Goal: Task Accomplishment & Management: Manage account settings

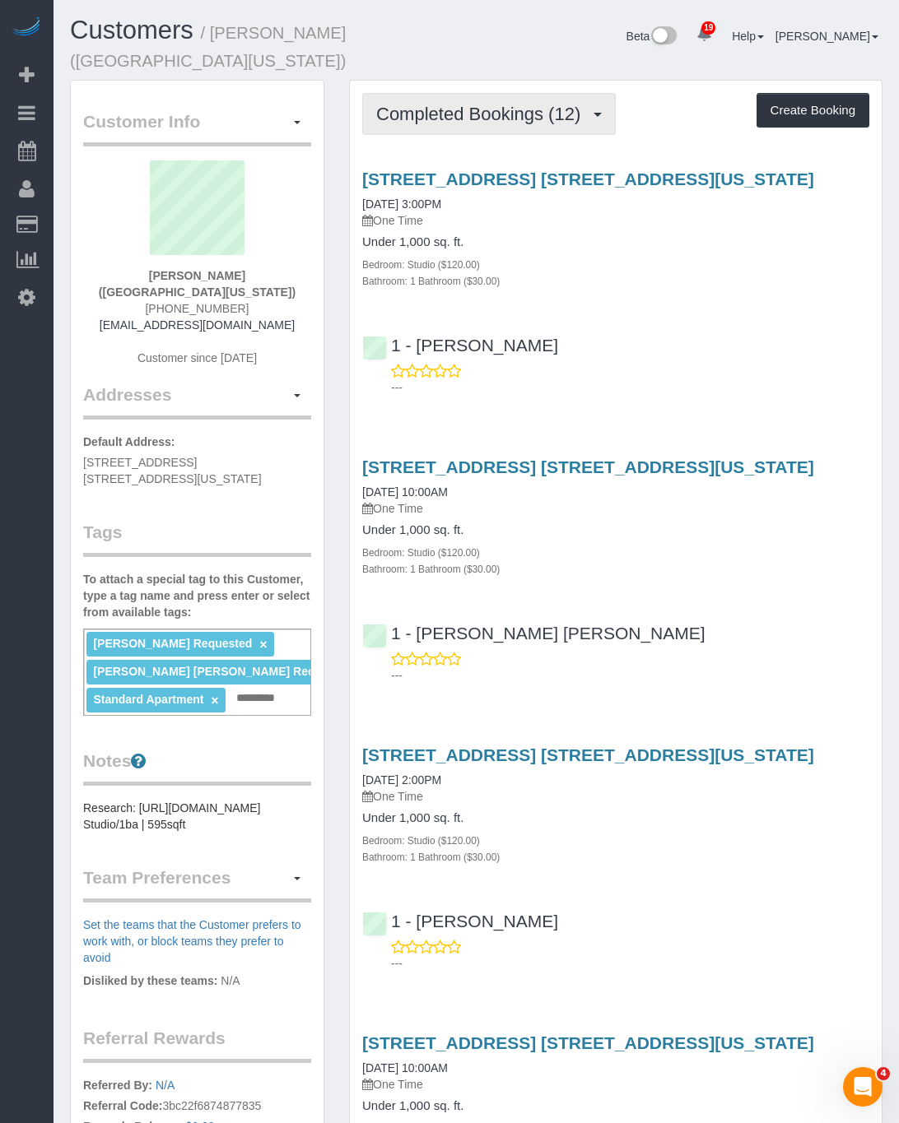
click at [494, 124] on button "Completed Bookings (12)" at bounding box center [488, 114] width 253 height 42
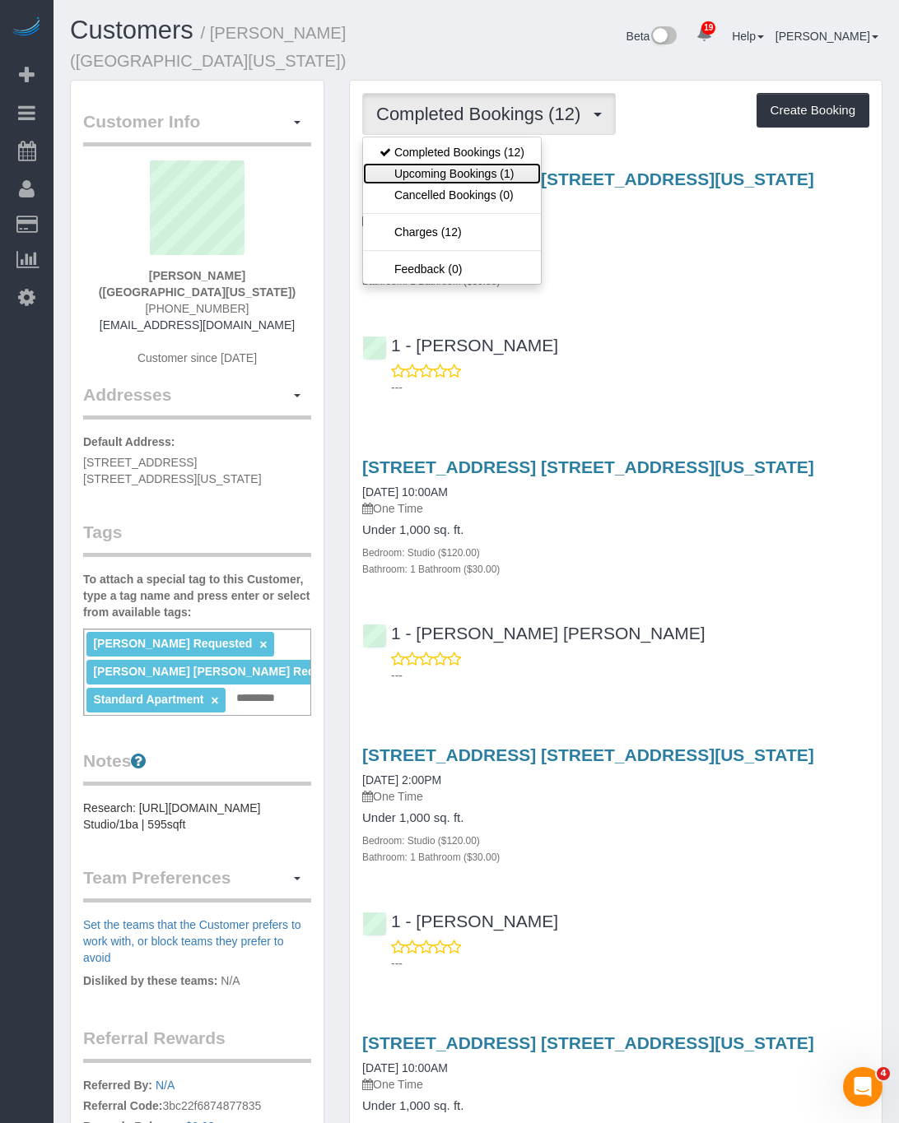
click at [472, 171] on link "Upcoming Bookings (1)" at bounding box center [452, 173] width 178 height 21
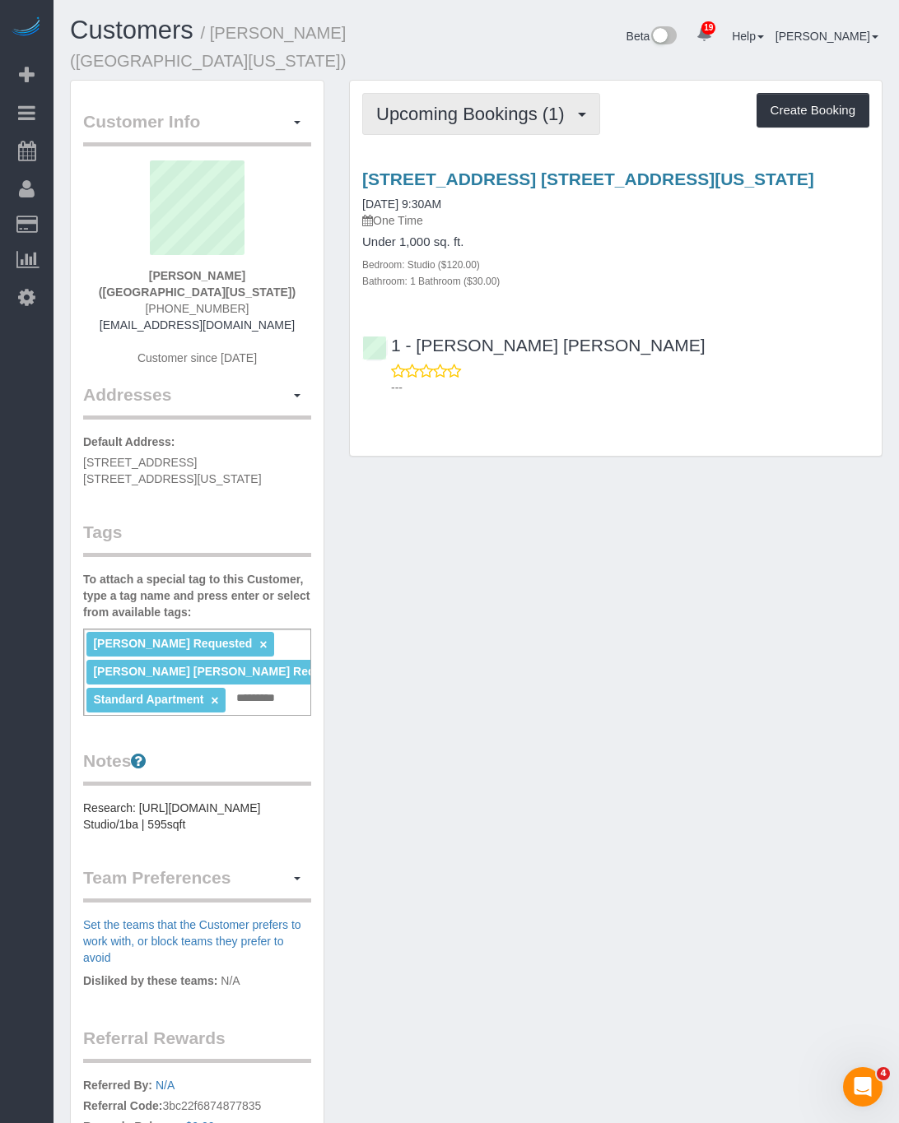
click at [490, 102] on button "Upcoming Bookings (1)" at bounding box center [481, 114] width 238 height 42
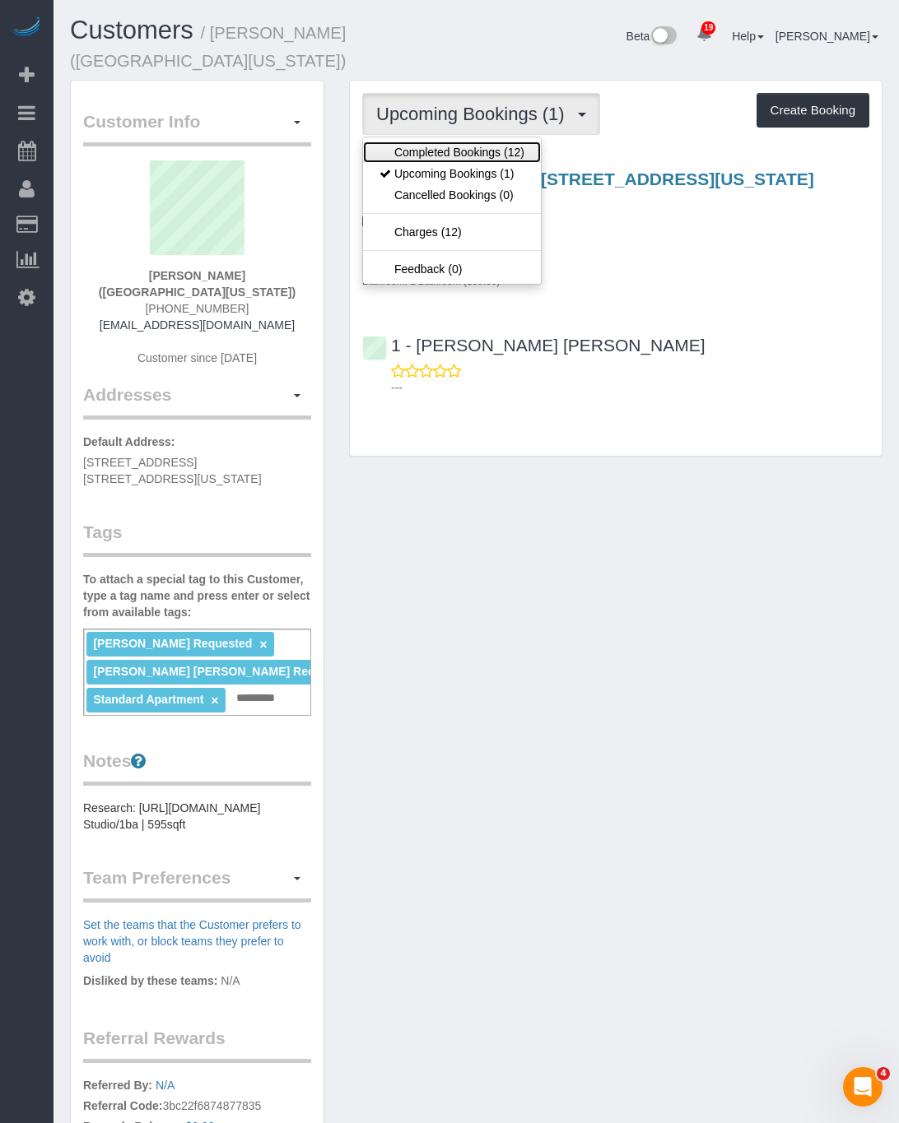
click at [469, 158] on link "Completed Bookings (12)" at bounding box center [452, 152] width 178 height 21
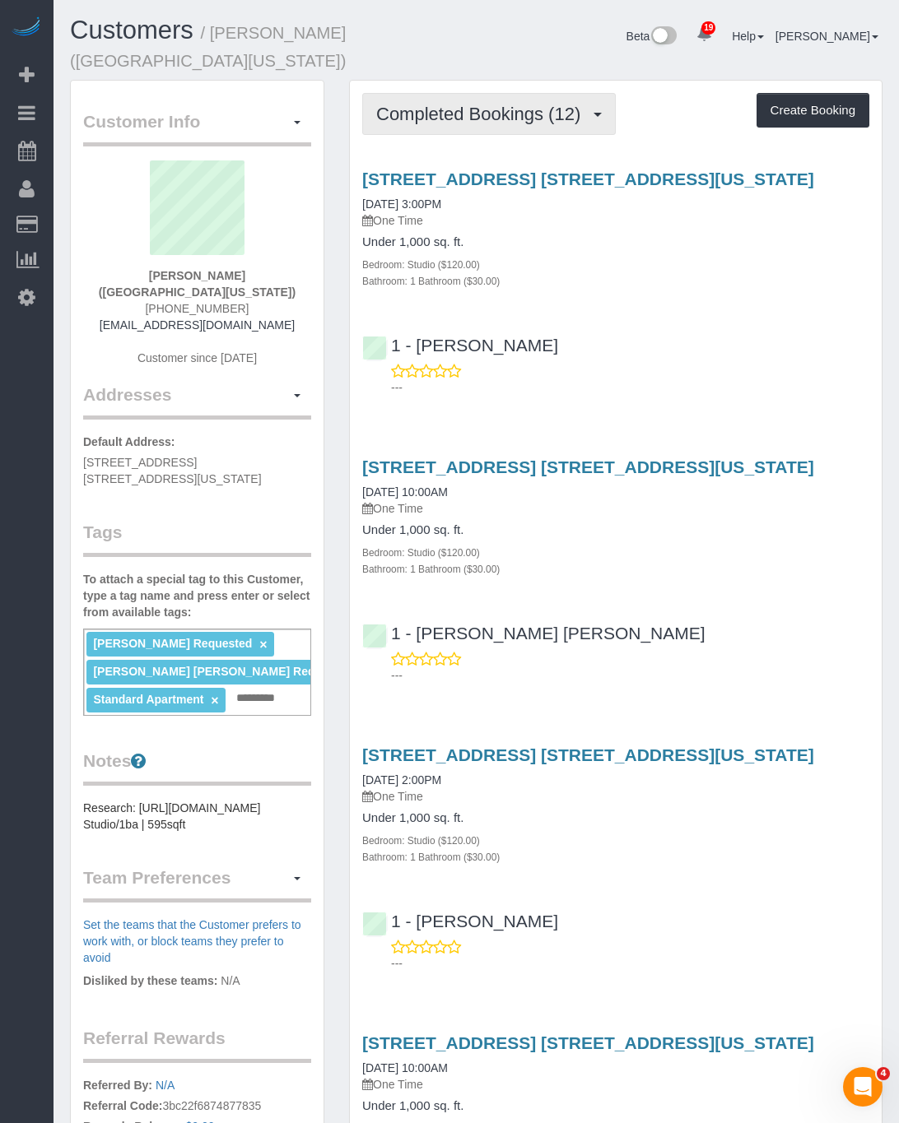
click at [560, 114] on span "Completed Bookings (12)" at bounding box center [482, 114] width 212 height 21
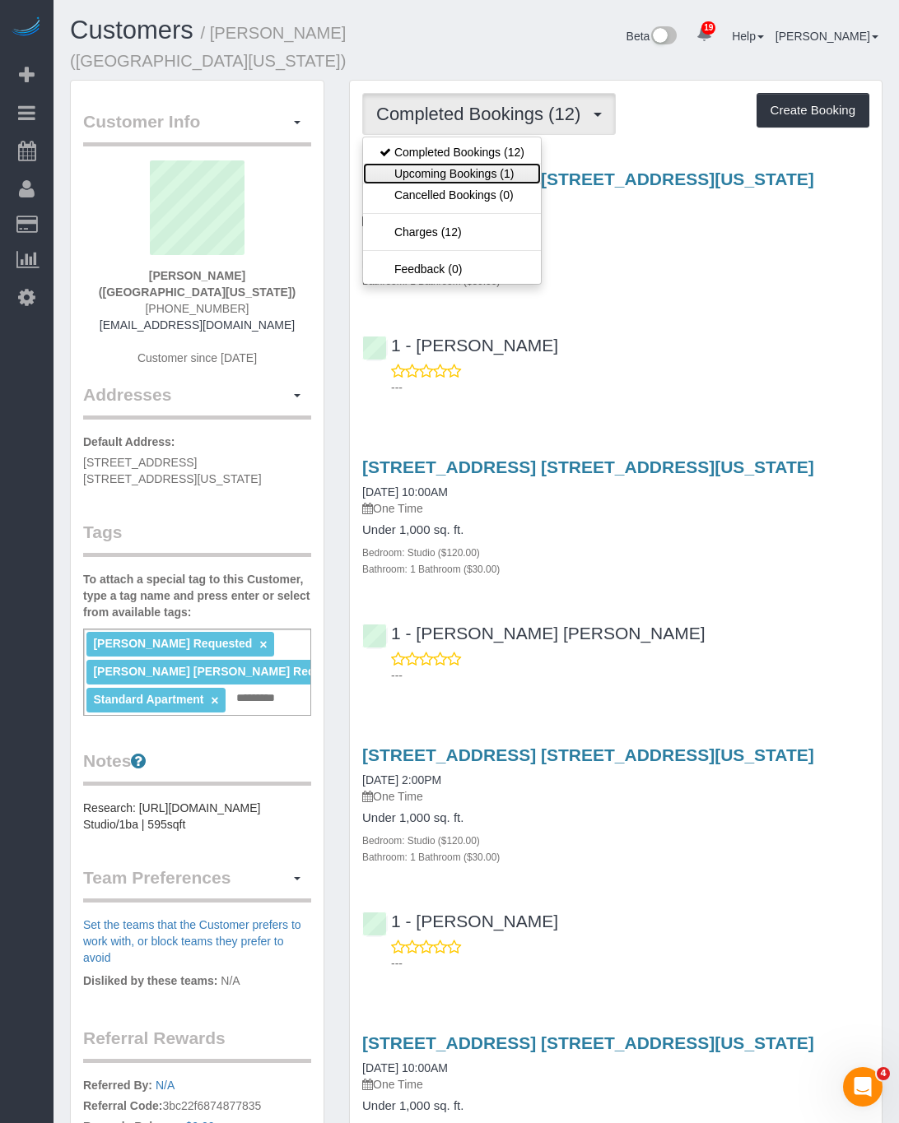
click at [504, 166] on link "Upcoming Bookings (1)" at bounding box center [452, 173] width 178 height 21
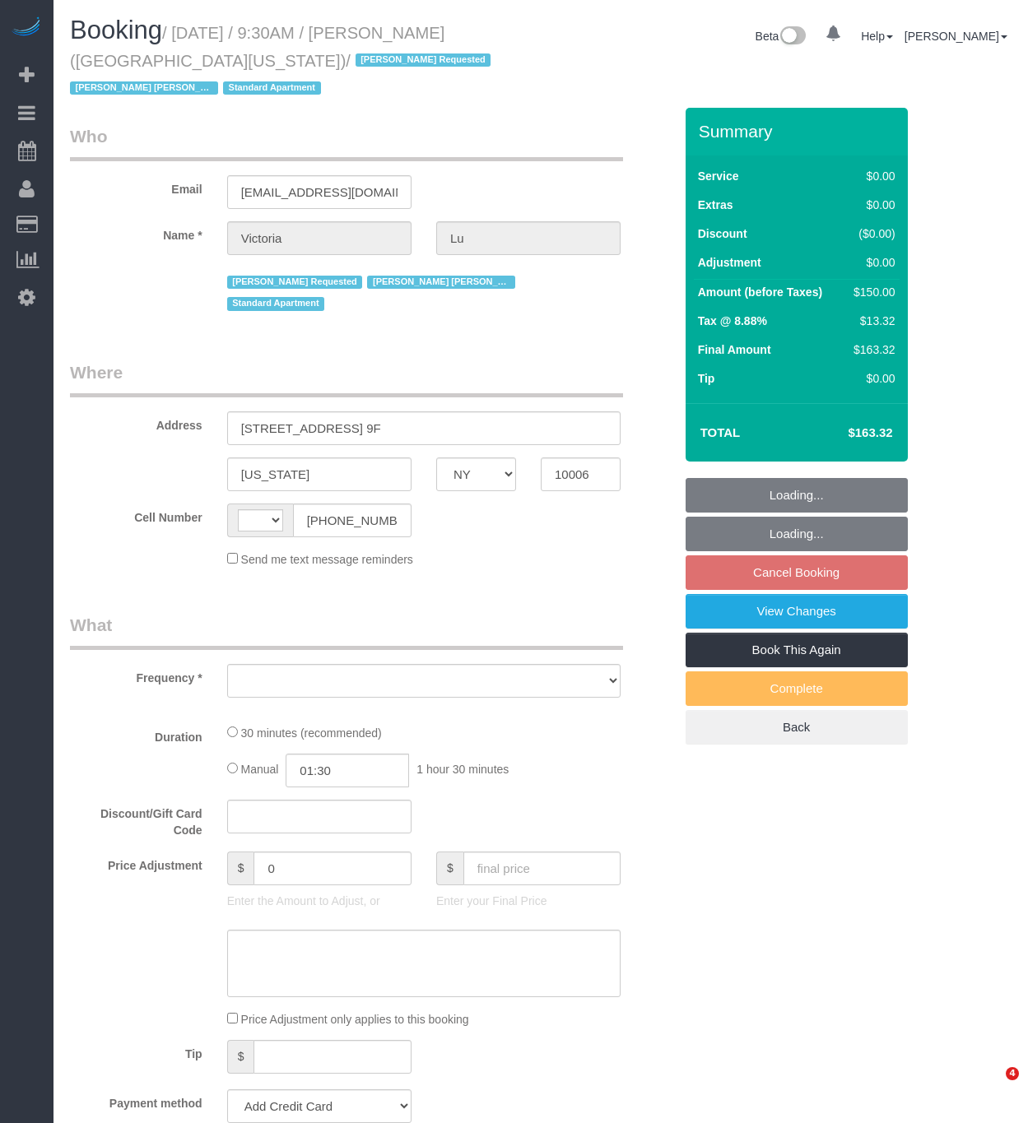
select select "NY"
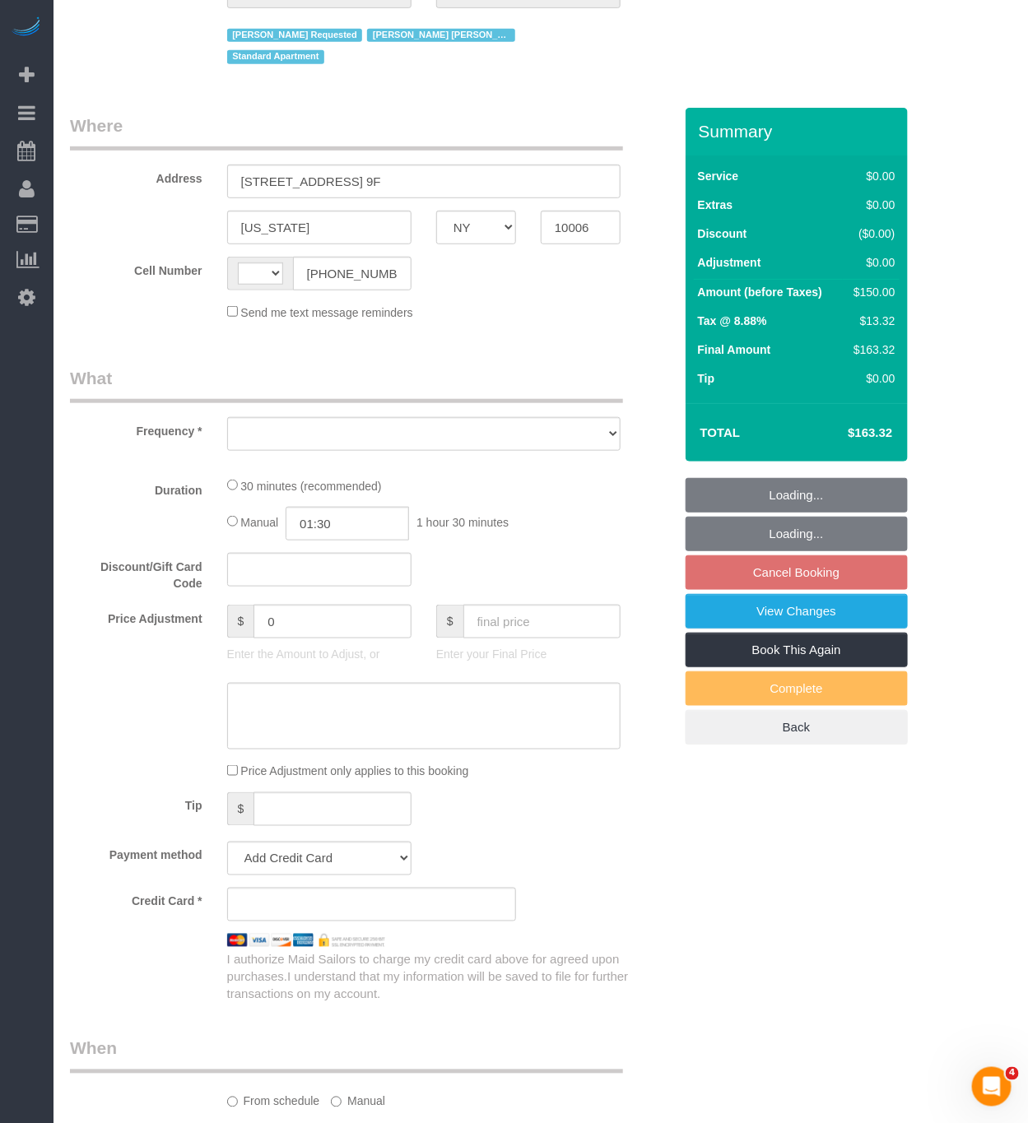
select select "string:[GEOGRAPHIC_DATA]"
select select "object:799"
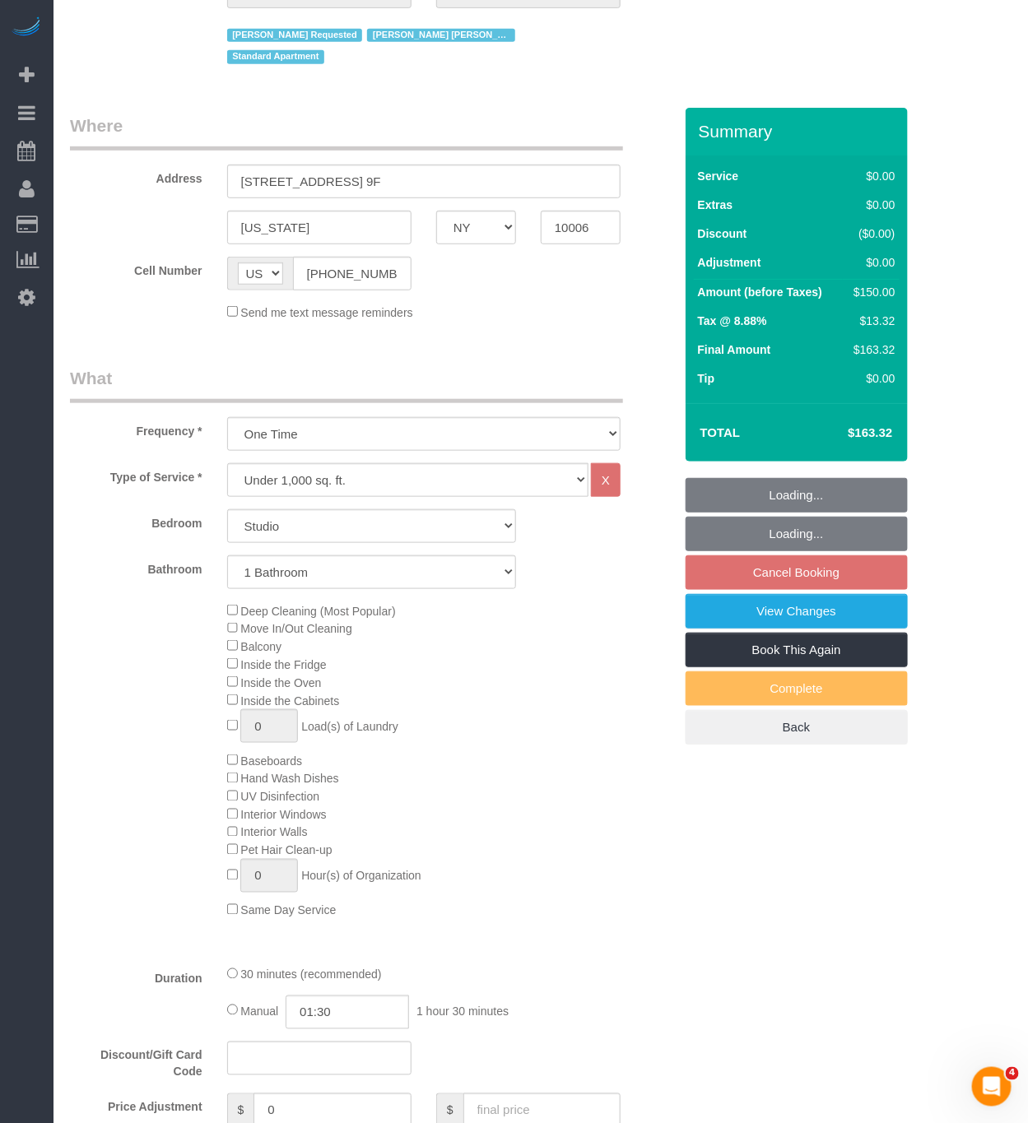
select select "string:stripe-pm_1ObyDp4VGloSiKo7aOBasKSx"
select select "number:58"
select select "number:73"
select select "number:15"
select select "number:5"
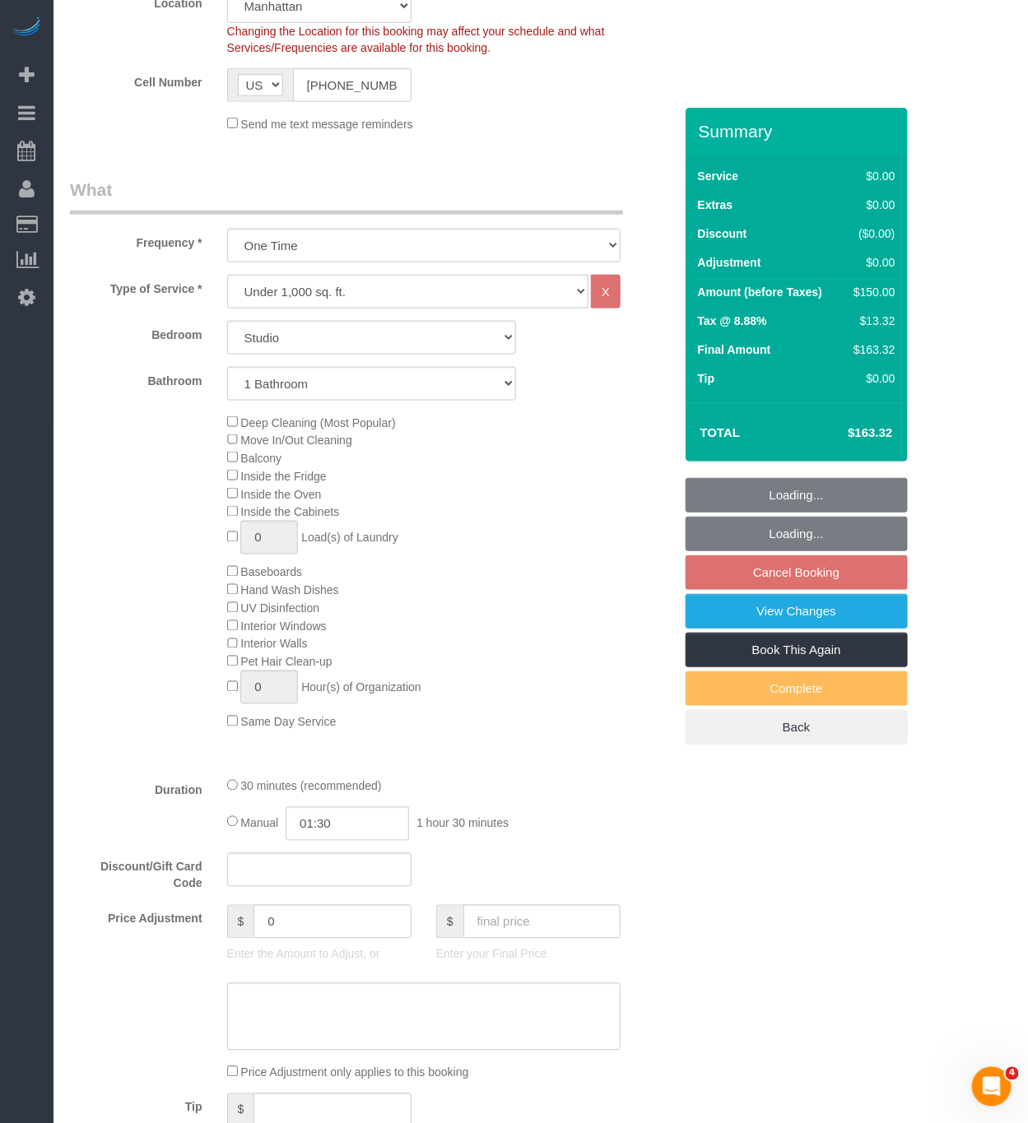
select select "object:1490"
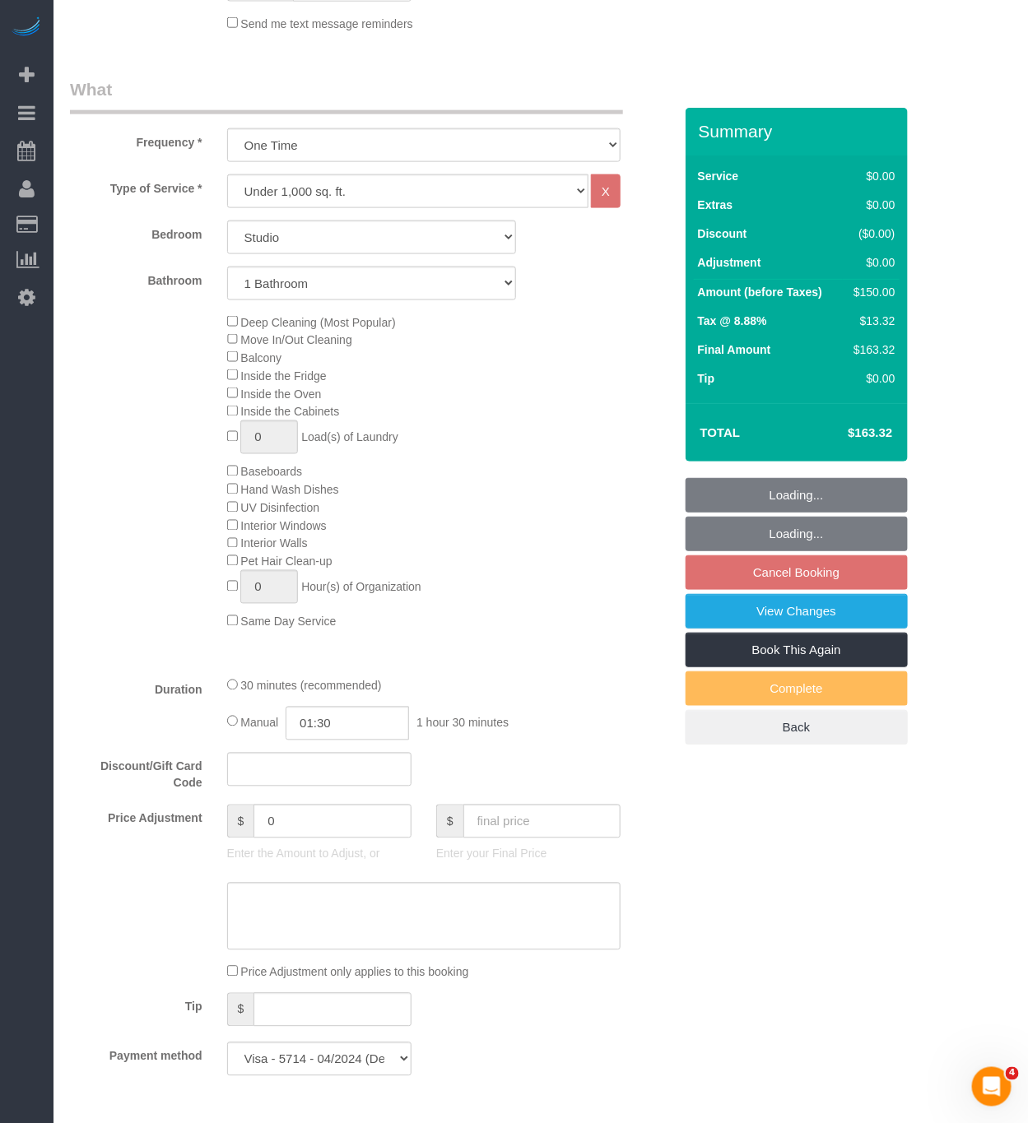
scroll to position [617, 0]
